Goal: Information Seeking & Learning: Learn about a topic

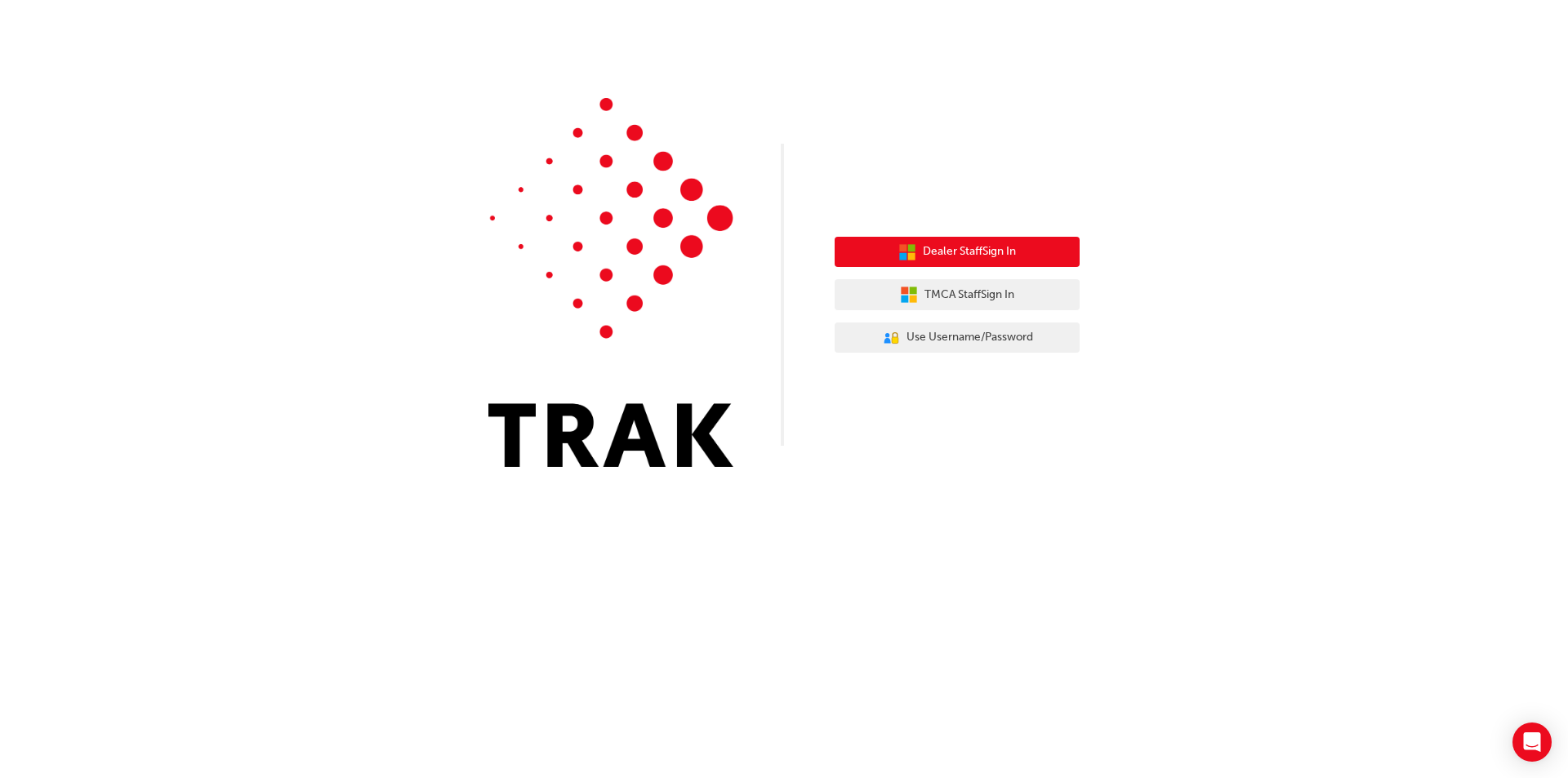
click at [987, 249] on span "Dealer Staff Sign In" at bounding box center [969, 252] width 93 height 19
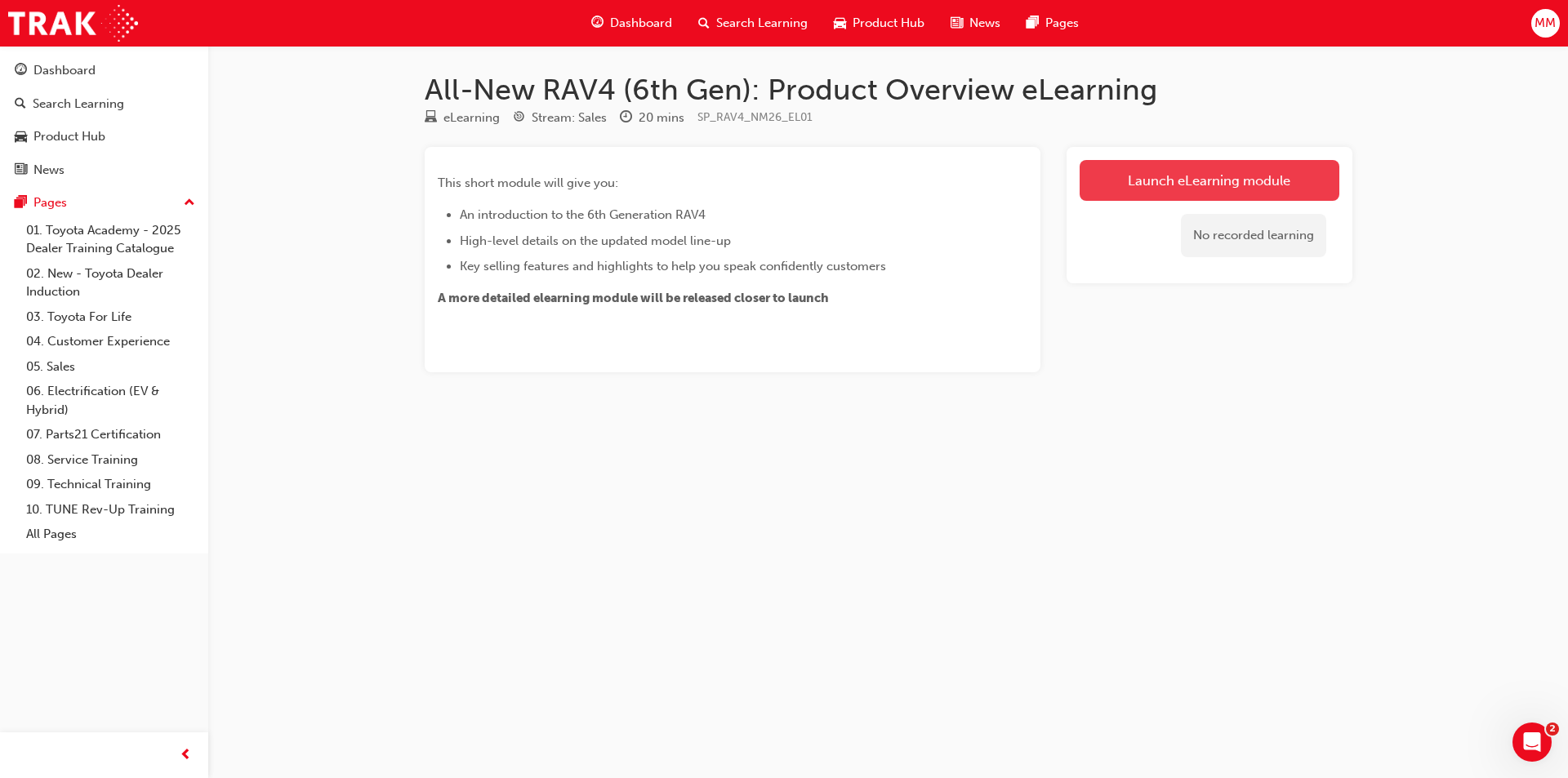
click at [1105, 174] on link "Launch eLearning module" at bounding box center [1209, 180] width 259 height 41
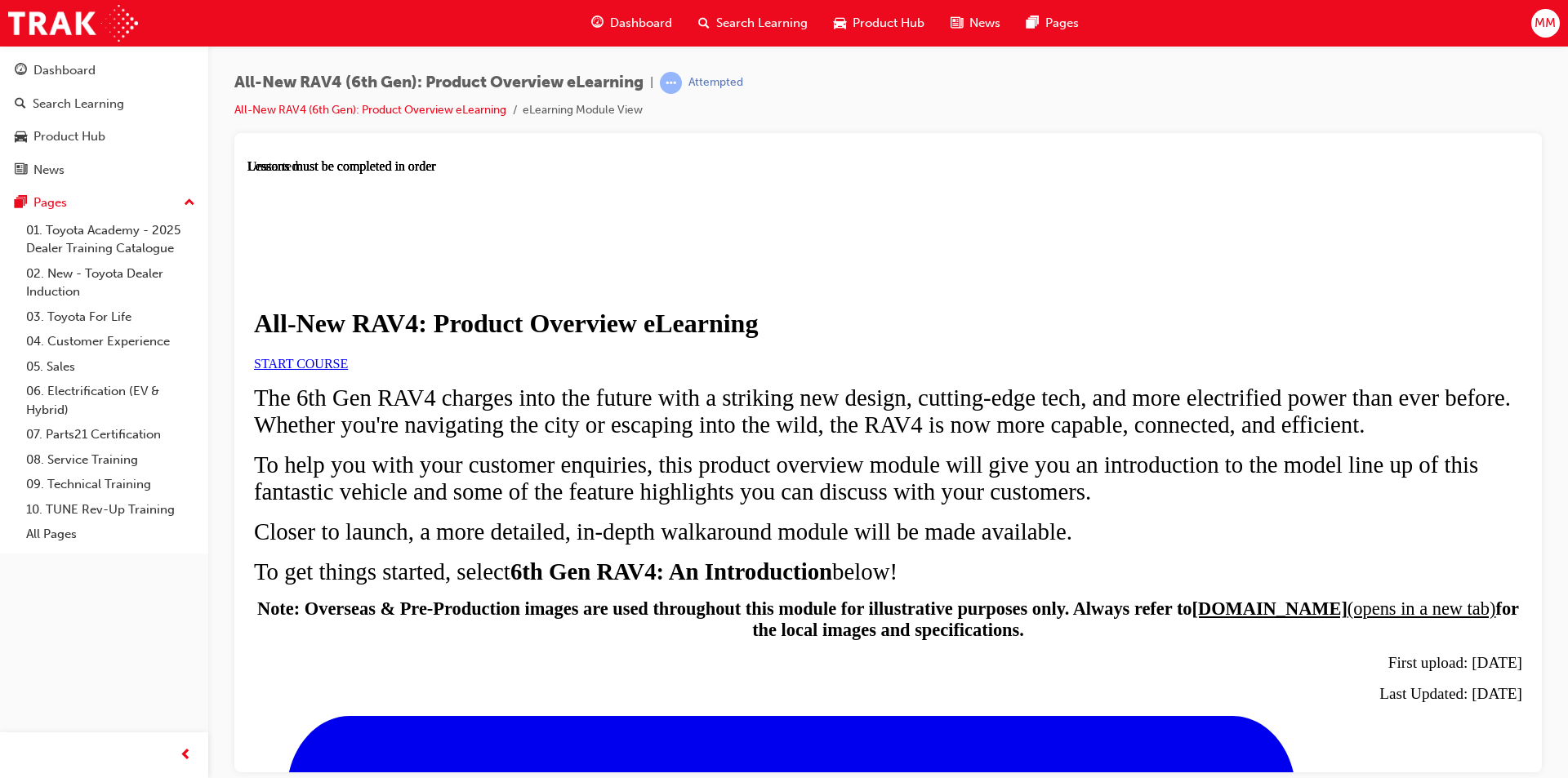
scroll to position [82, 0]
click at [348, 370] on span "START COURSE" at bounding box center [301, 363] width 94 height 14
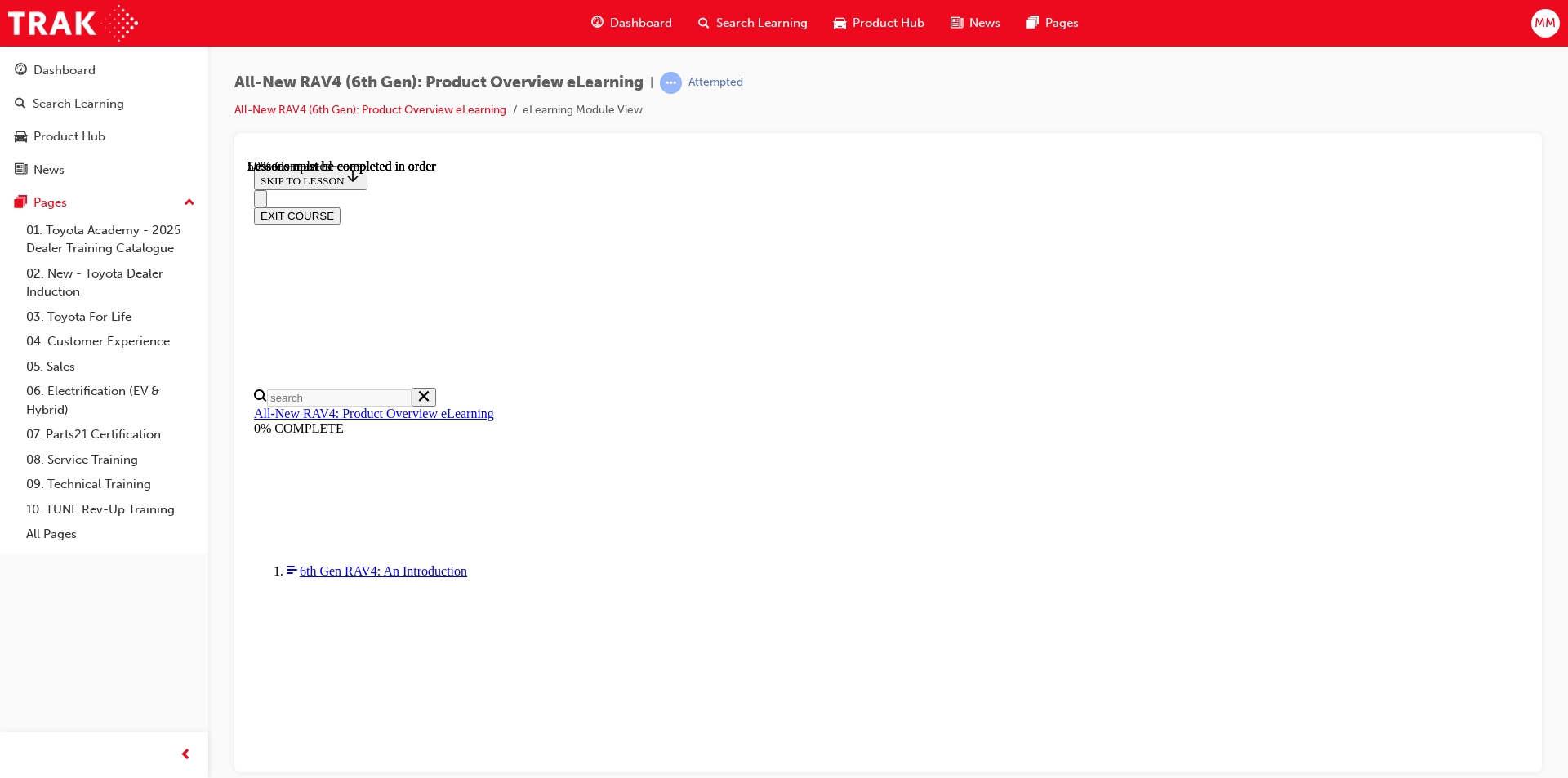
scroll to position [1388, 0]
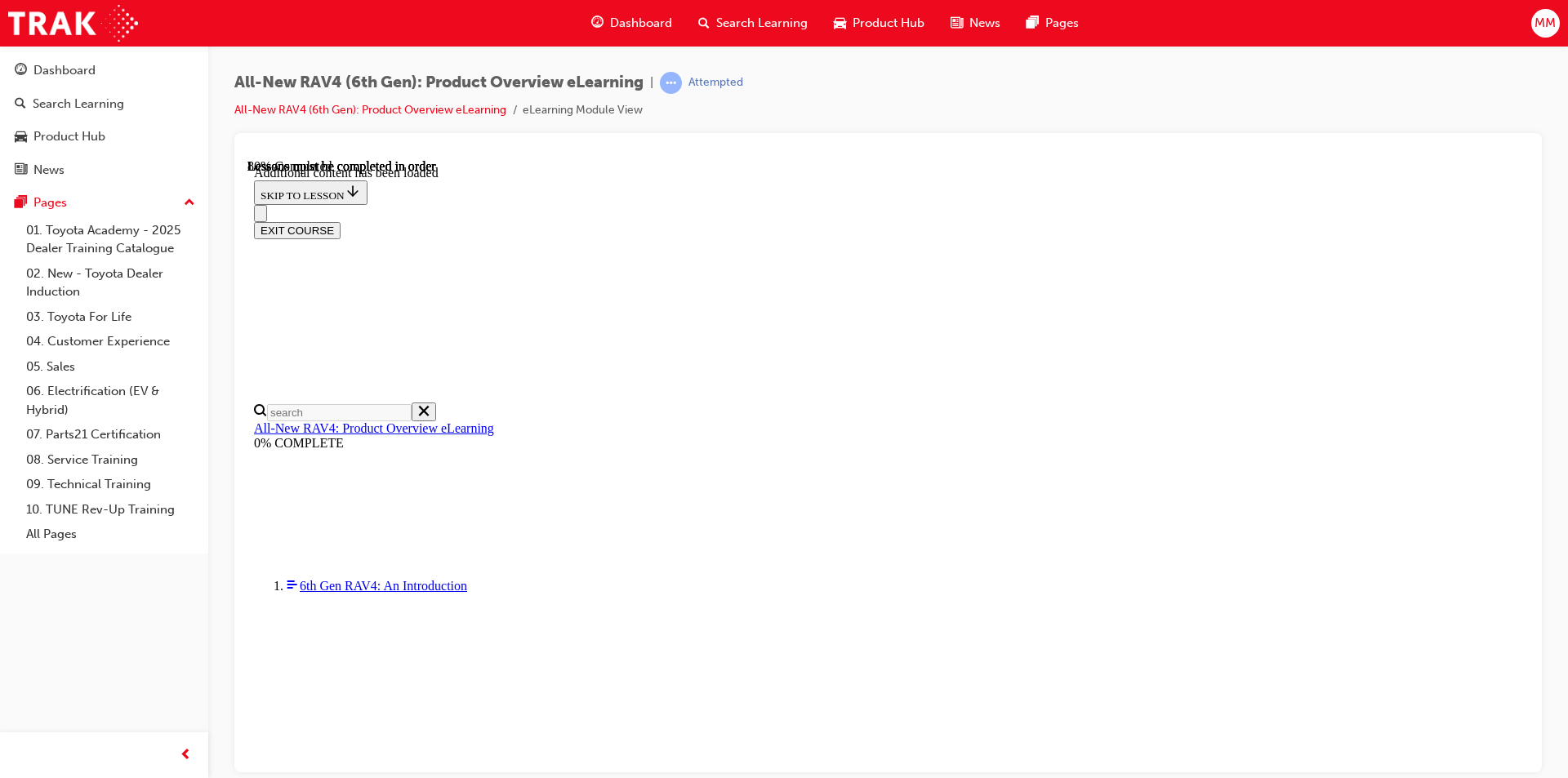
scroll to position [1552, 0]
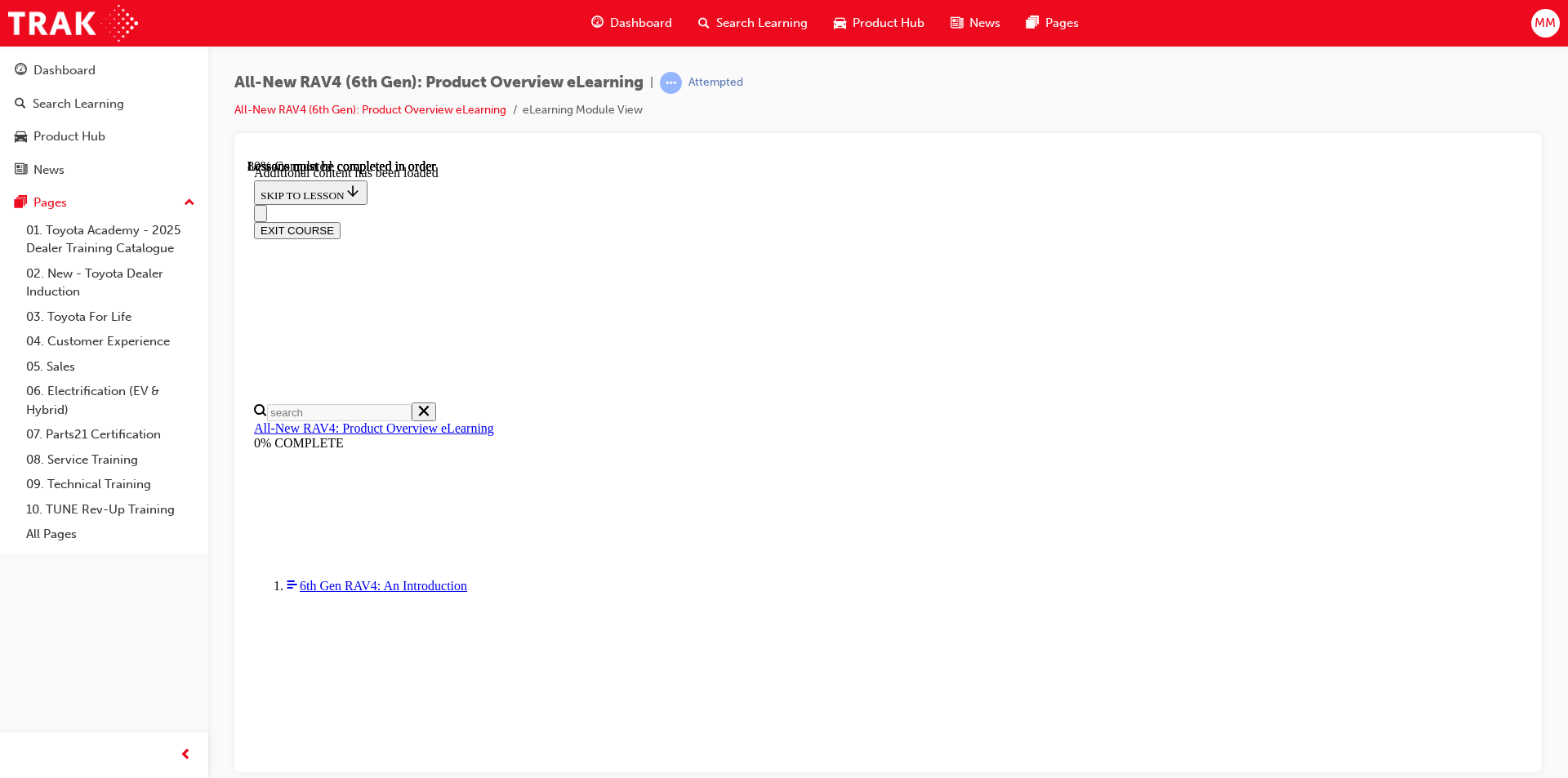
drag, startPoint x: 1165, startPoint y: 518, endPoint x: 1185, endPoint y: 450, distance: 70.9
drag, startPoint x: 1341, startPoint y: 460, endPoint x: 1186, endPoint y: 809, distance: 381.9
drag, startPoint x: 1186, startPoint y: 809, endPoint x: 568, endPoint y: 711, distance: 625.7
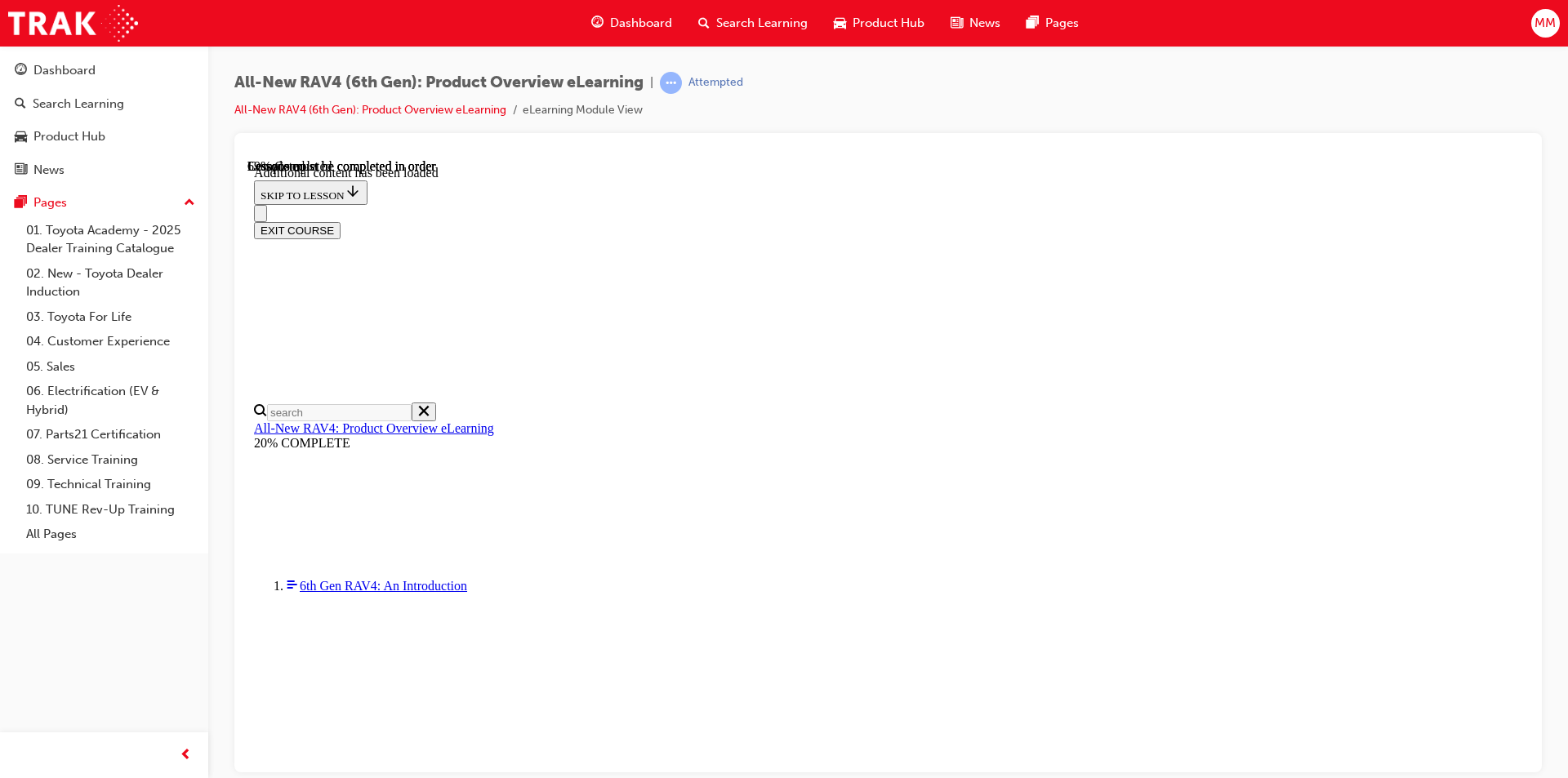
scroll to position [2154, 0]
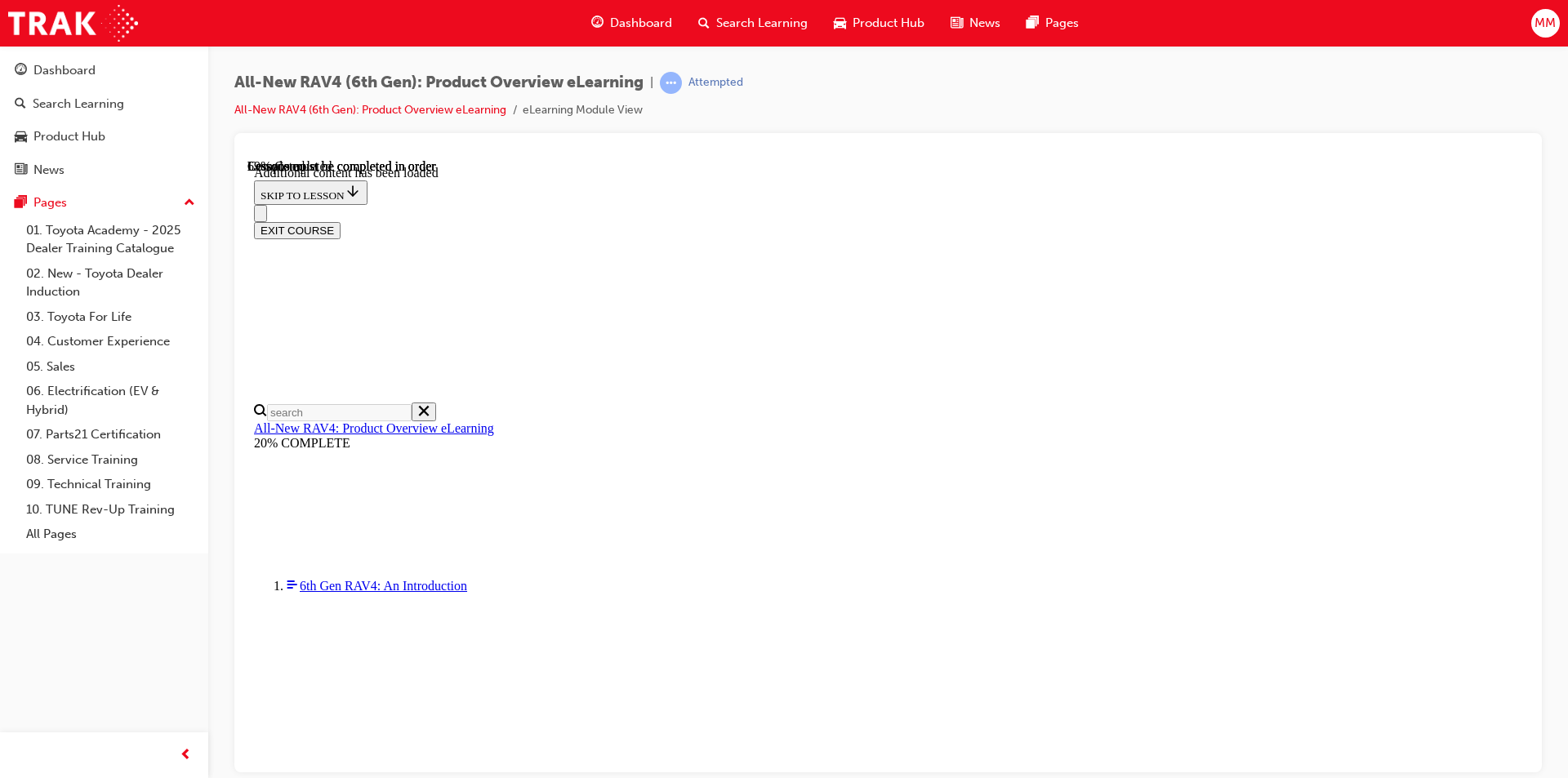
scroll to position [2236, 0]
